Goal: Task Accomplishment & Management: Use online tool/utility

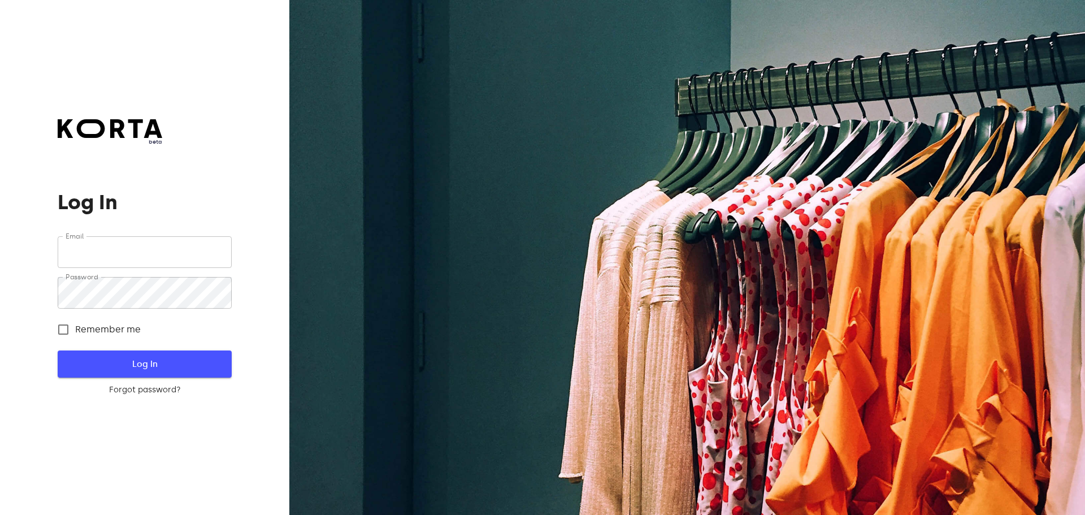
type input "[EMAIL_ADDRESS][DOMAIN_NAME]"
click at [129, 355] on button "Log In" at bounding box center [144, 363] width 173 height 27
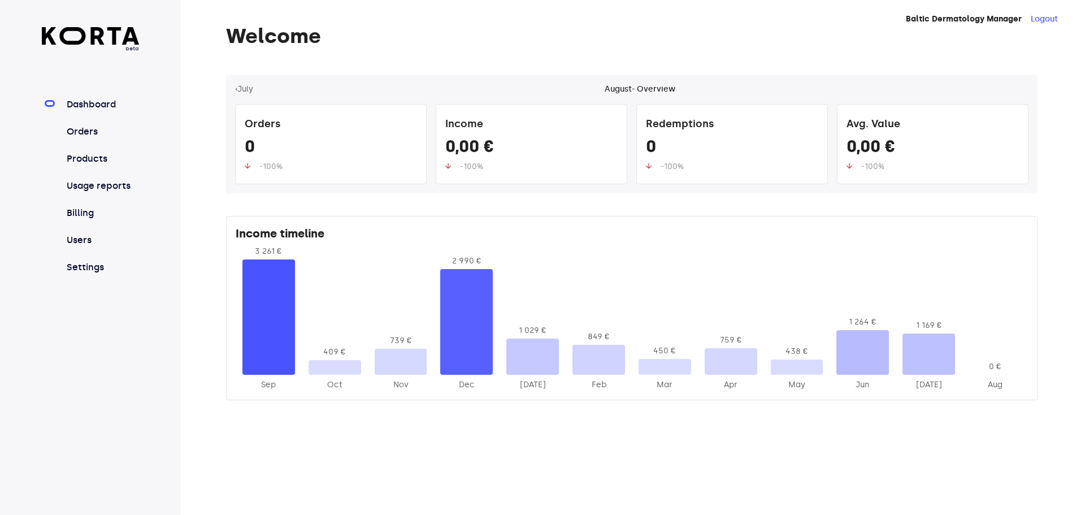
click at [97, 139] on nav "Dashboard Orders Products Usage reports Billing Users Settings" at bounding box center [91, 186] width 98 height 176
click at [86, 128] on link "Orders" at bounding box center [101, 132] width 75 height 14
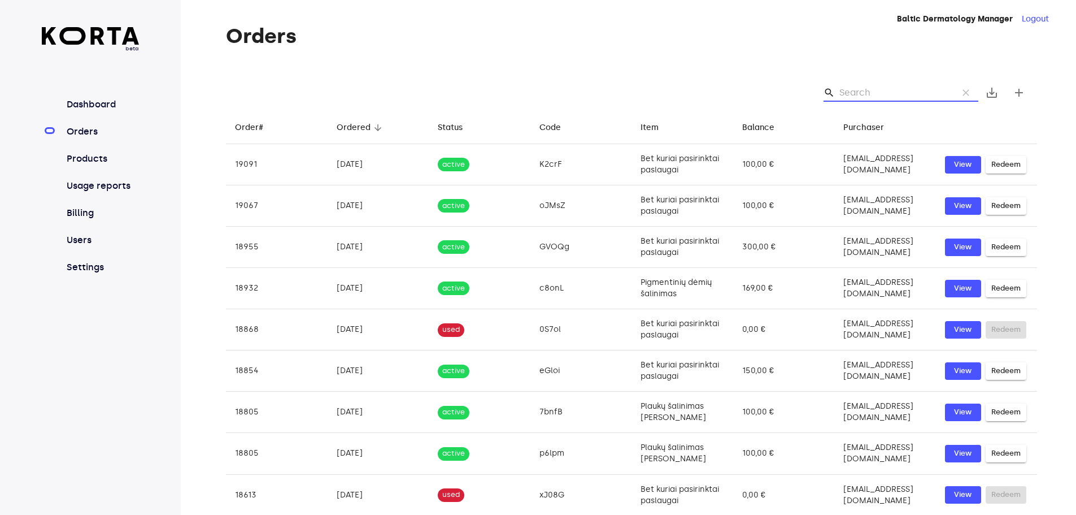
click at [857, 90] on input "Search" at bounding box center [895, 93] width 110 height 18
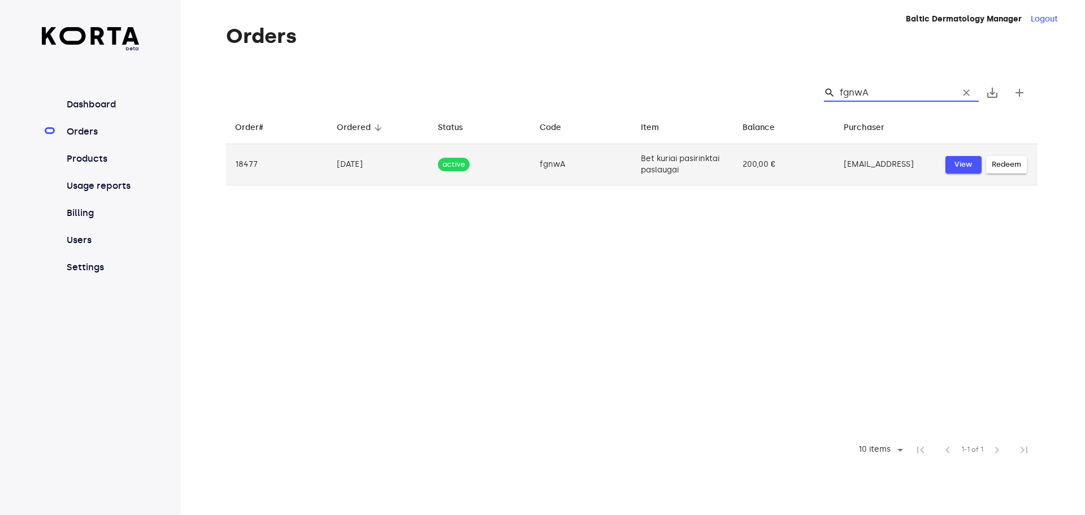
type input "fgnwA"
click at [958, 159] on span "View" at bounding box center [963, 164] width 25 height 13
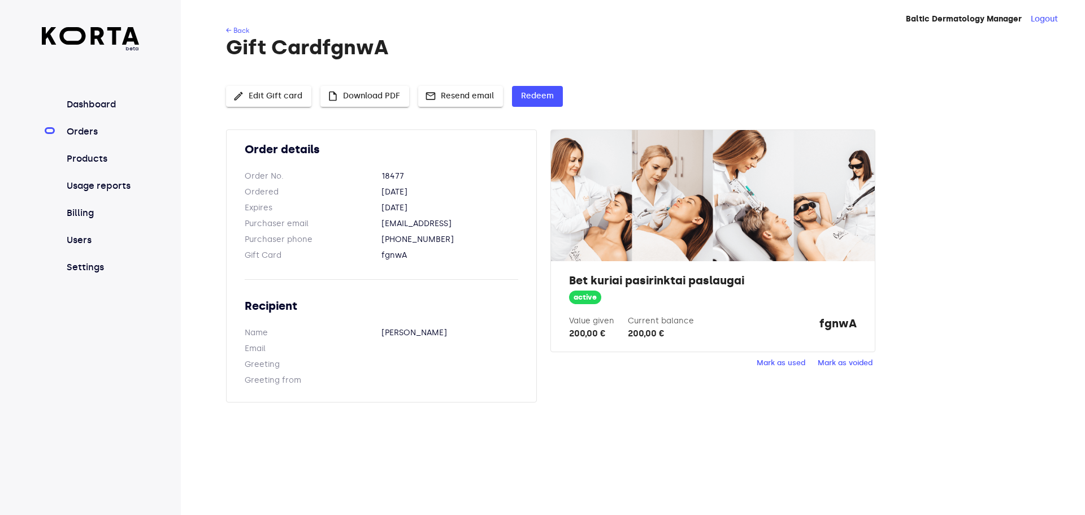
click at [591, 297] on span "active" at bounding box center [585, 297] width 32 height 11
click at [531, 96] on span "Redeem" at bounding box center [537, 96] width 33 height 14
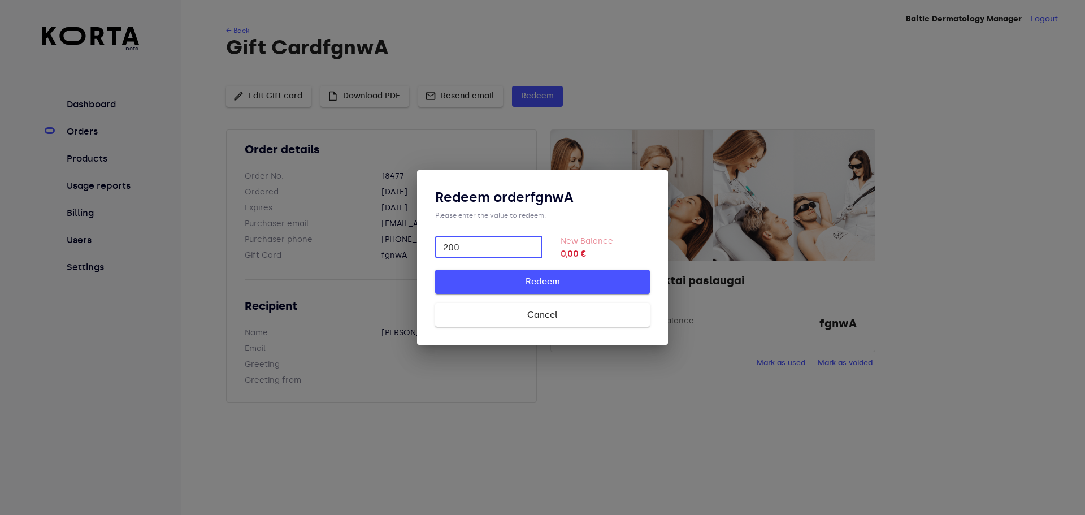
type input "200"
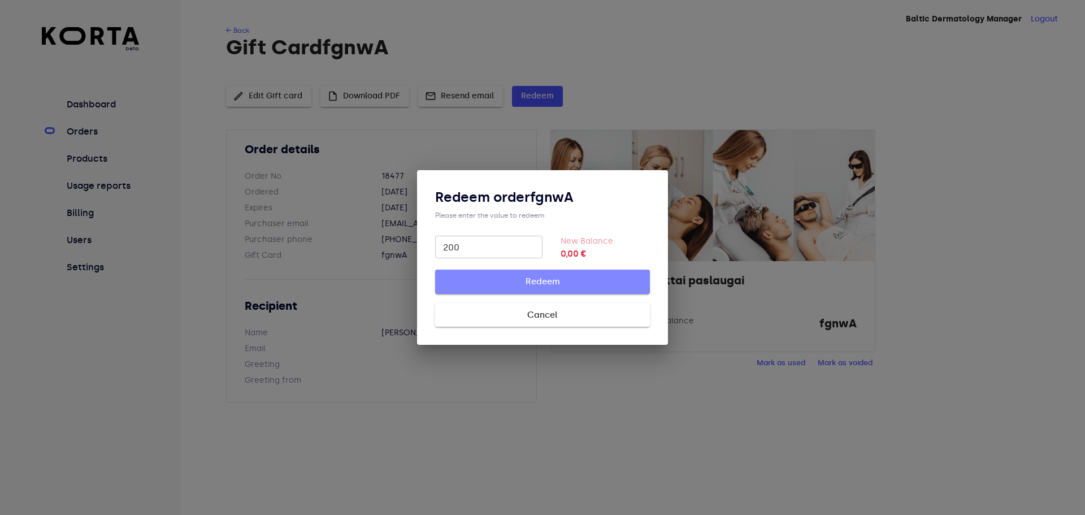
click at [552, 278] on span "Redeem" at bounding box center [542, 281] width 179 height 15
